Goal: Task Accomplishment & Management: Manage account settings

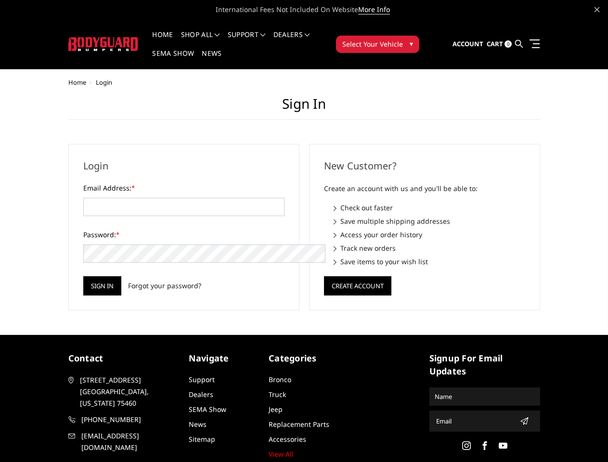
click at [304, 231] on div "New Customer? Create an account with us and you'll be able to: Check out faster…" at bounding box center [424, 227] width 241 height 167
click at [259, 35] on li "Support FAQ Install Instructions Shipping Warranty Terms & Conditions Cancellat…" at bounding box center [247, 40] width 46 height 19
click at [259, 40] on li "Support FAQ Install Instructions Shipping Warranty Terms & Conditions Cancellat…" at bounding box center [247, 40] width 46 height 19
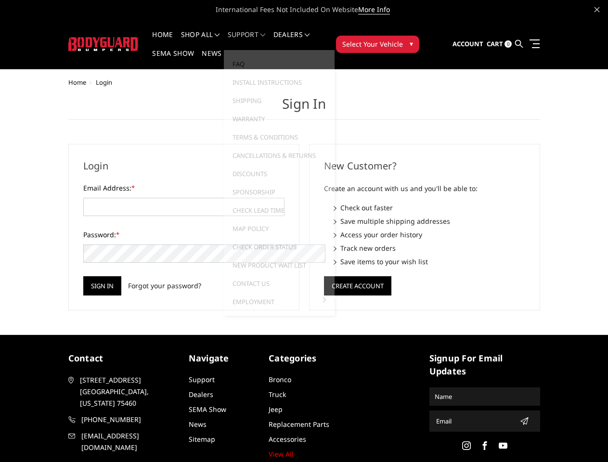
click at [403, 39] on span "Select Your Vehicle" at bounding box center [372, 44] width 61 height 10
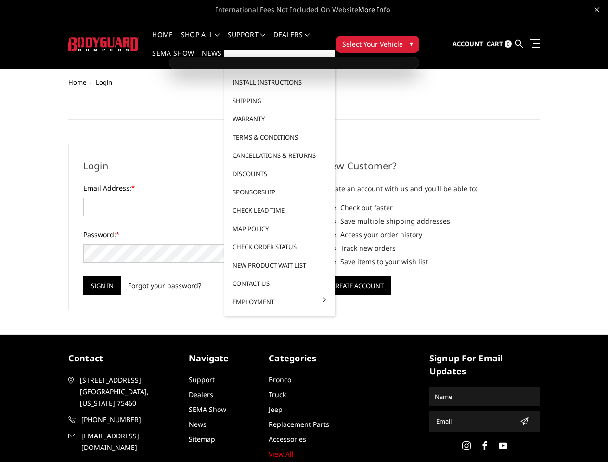
click at [403, 39] on span "Select Your Vehicle" at bounding box center [372, 44] width 61 height 10
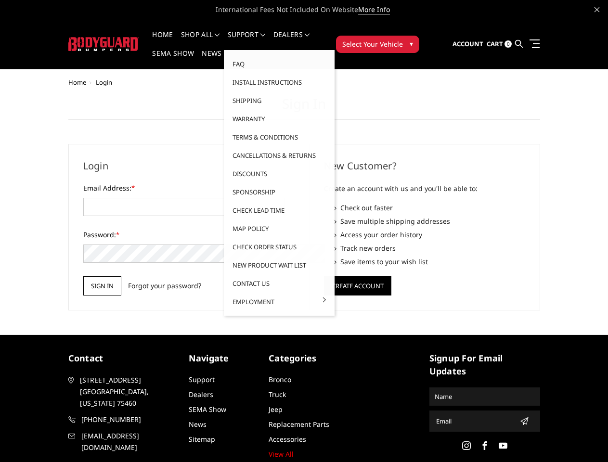
click at [83, 276] on input "Sign in" at bounding box center [102, 285] width 38 height 19
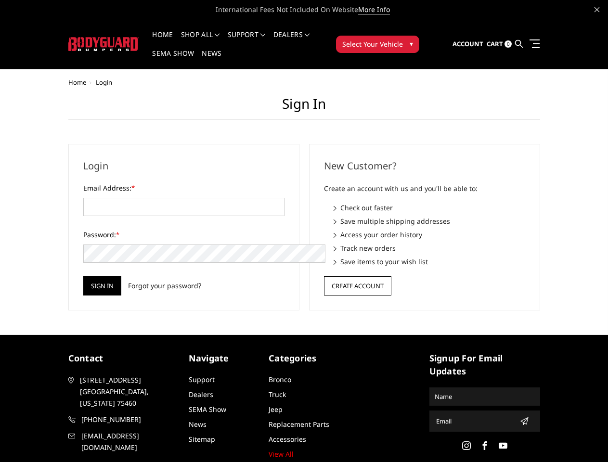
click at [357, 276] on button "Create Account" at bounding box center [357, 285] width 67 height 19
click at [520, 417] on icon "submit" at bounding box center [524, 421] width 8 height 8
